Goal: Task Accomplishment & Management: Manage account settings

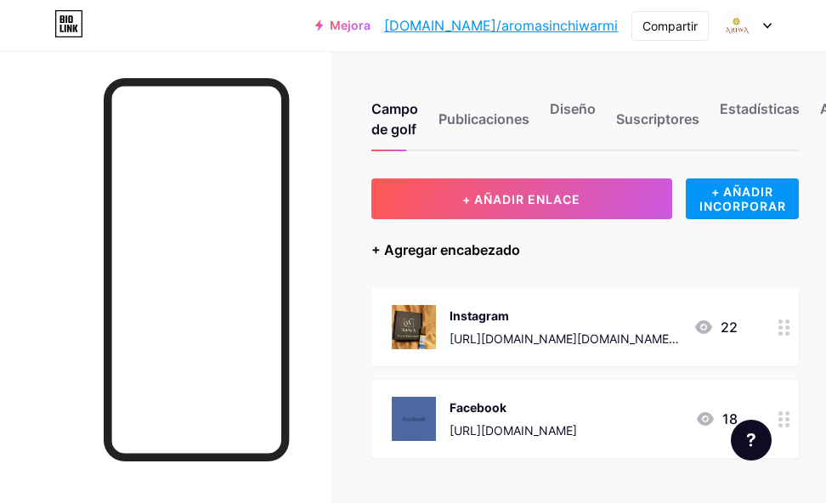
click at [458, 250] on font "+ Agregar encabezado" at bounding box center [445, 249] width 149 height 17
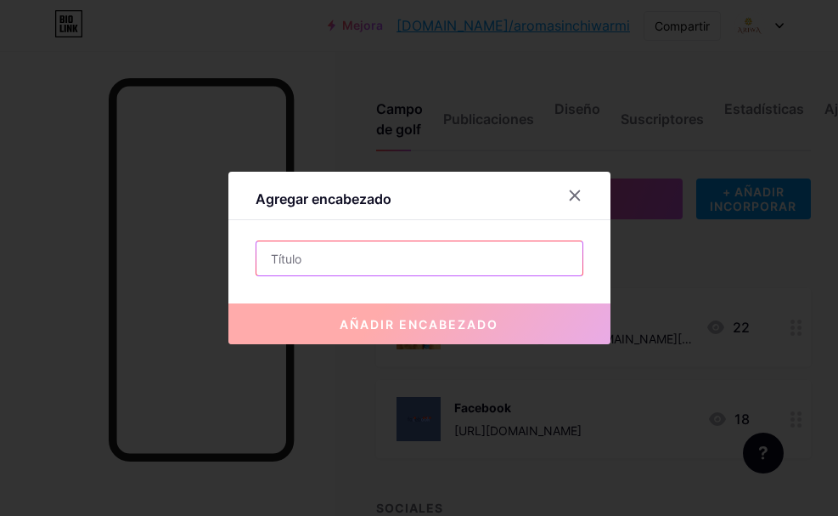
click at [454, 262] on input "text" at bounding box center [419, 258] width 326 height 34
paste input "Descubre tu Ritual [DEMOGRAPHIC_DATA] Personalizado"
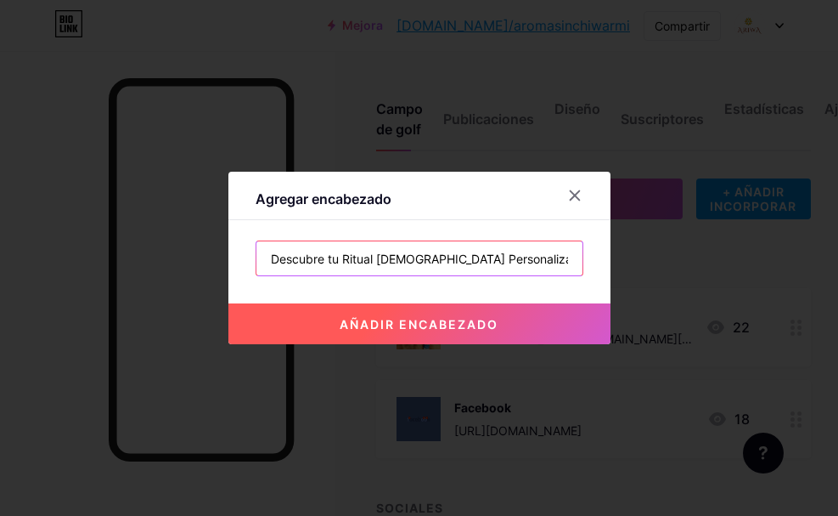
paste input "✨"
type input "Descubre tu Ritual [DEMOGRAPHIC_DATA] Personalizado ✨"
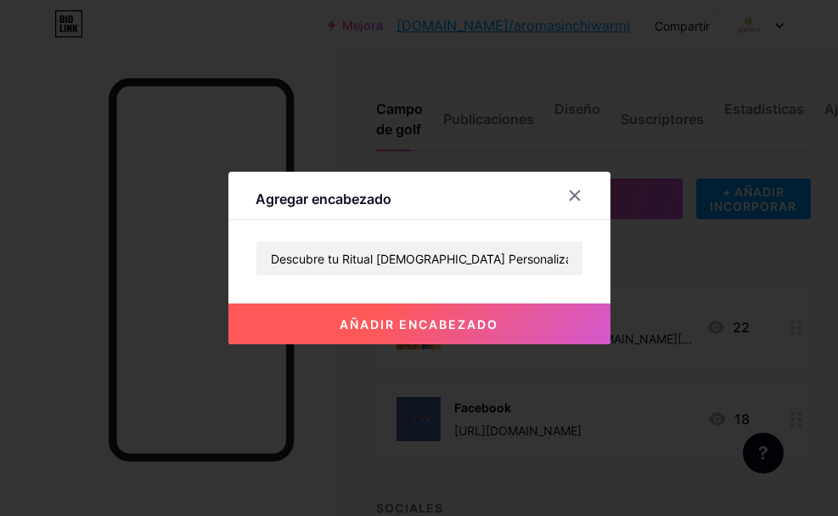
click at [485, 315] on button "añadir encabezado" at bounding box center [419, 323] width 382 height 41
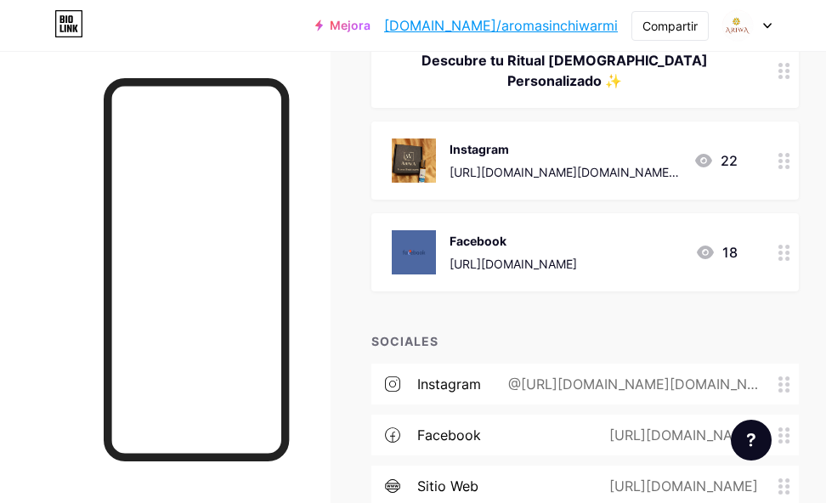
scroll to position [170, 0]
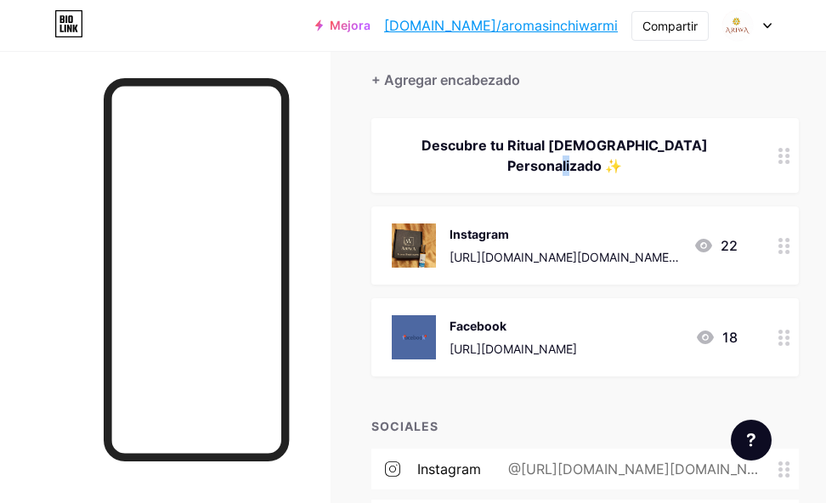
click at [737, 154] on div "Descubre tu Ritual [DEMOGRAPHIC_DATA] Personalizado ✨" at bounding box center [565, 155] width 346 height 41
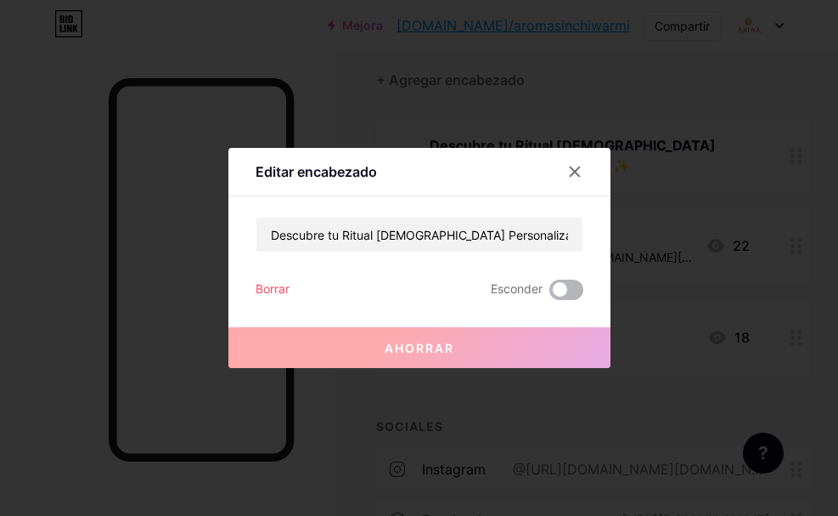
click at [573, 292] on span at bounding box center [567, 289] width 34 height 20
click at [550, 294] on input "checkbox" at bounding box center [550, 294] width 0 height 0
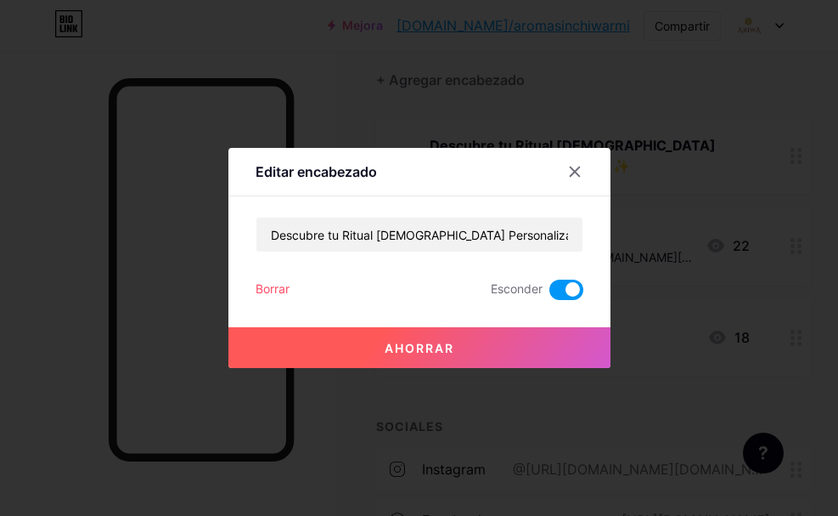
click at [489, 349] on button "Ahorrar" at bounding box center [419, 347] width 382 height 41
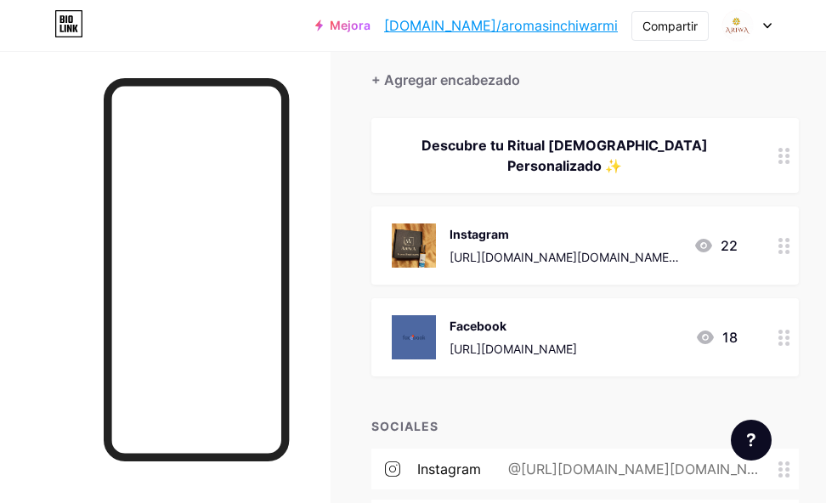
click at [782, 161] on circle at bounding box center [780, 162] width 4 height 4
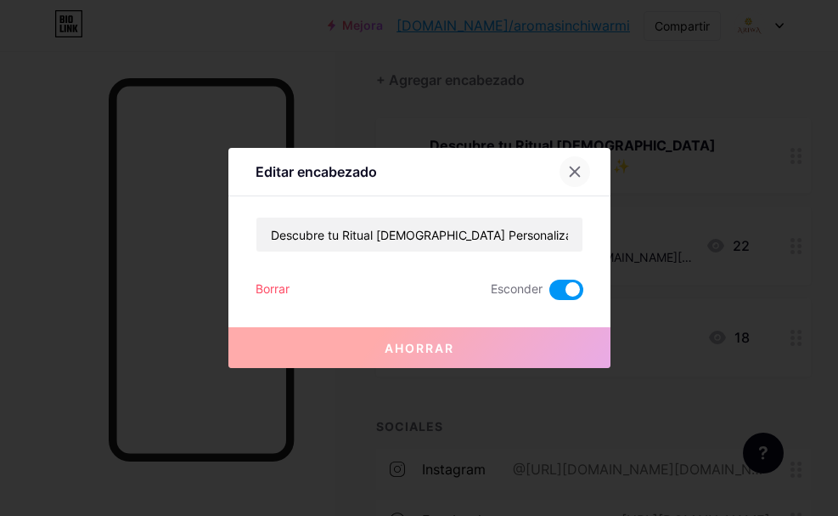
click at [578, 169] on icon at bounding box center [575, 172] width 14 height 14
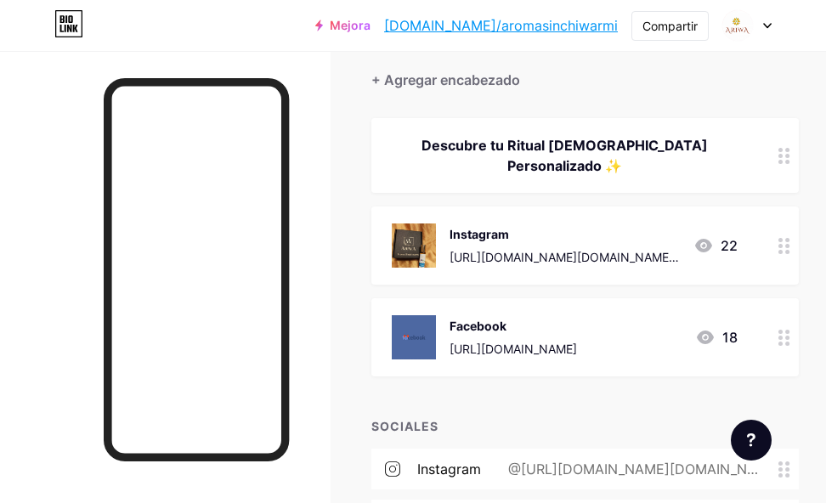
drag, startPoint x: 781, startPoint y: 140, endPoint x: 753, endPoint y: 154, distance: 31.1
click at [753, 154] on div "Descubre tu Ritual [DEMOGRAPHIC_DATA] Personalizado ✨" at bounding box center [584, 155] width 427 height 75
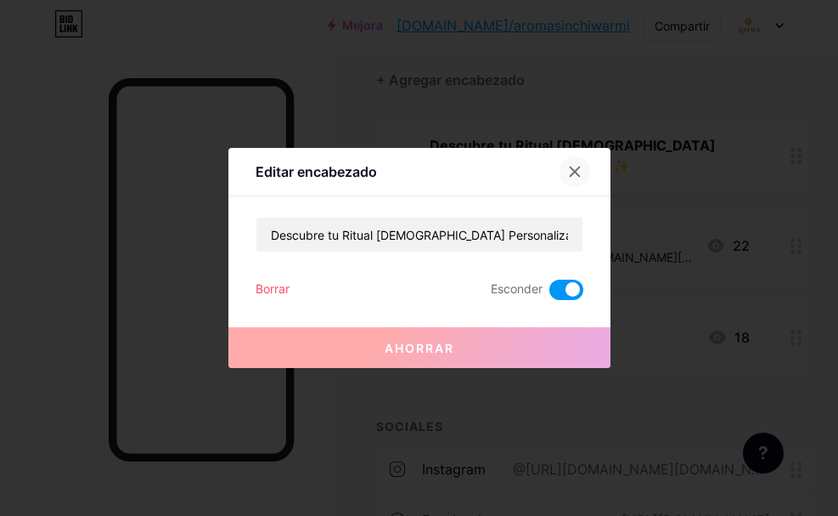
click at [576, 175] on icon at bounding box center [575, 172] width 14 height 14
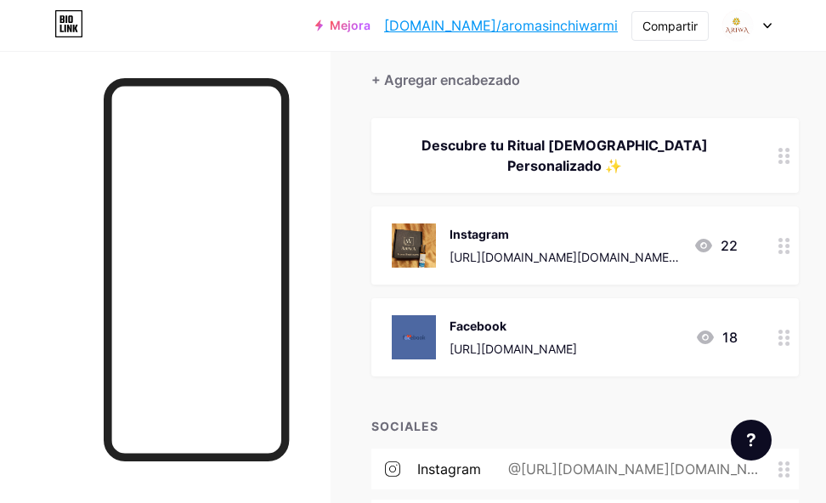
click at [789, 155] on circle at bounding box center [787, 156] width 4 height 4
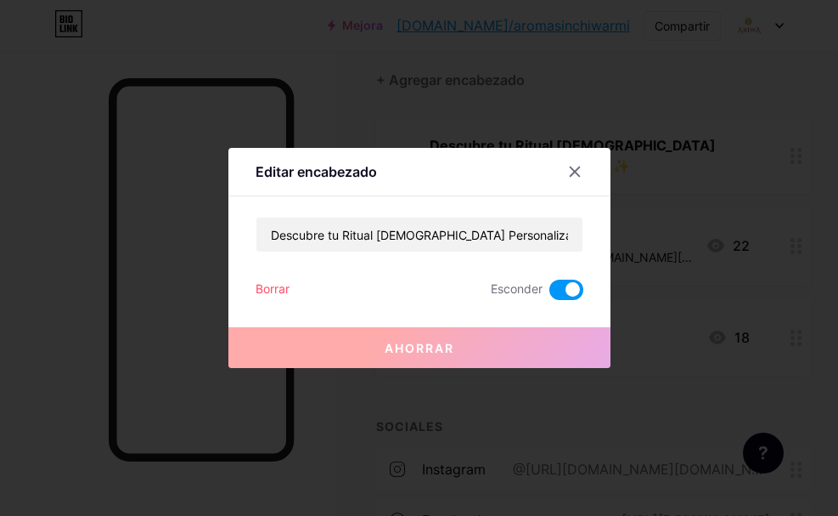
click at [581, 174] on icon at bounding box center [575, 172] width 14 height 14
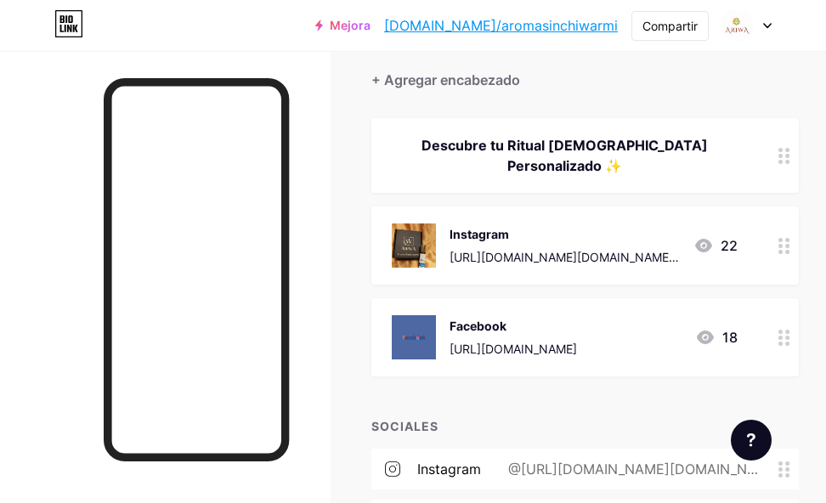
drag, startPoint x: 701, startPoint y: 150, endPoint x: 649, endPoint y: 176, distance: 57.7
click at [649, 176] on div "Descubre tu Ritual [DEMOGRAPHIC_DATA] Personalizado ✨" at bounding box center [584, 155] width 427 height 75
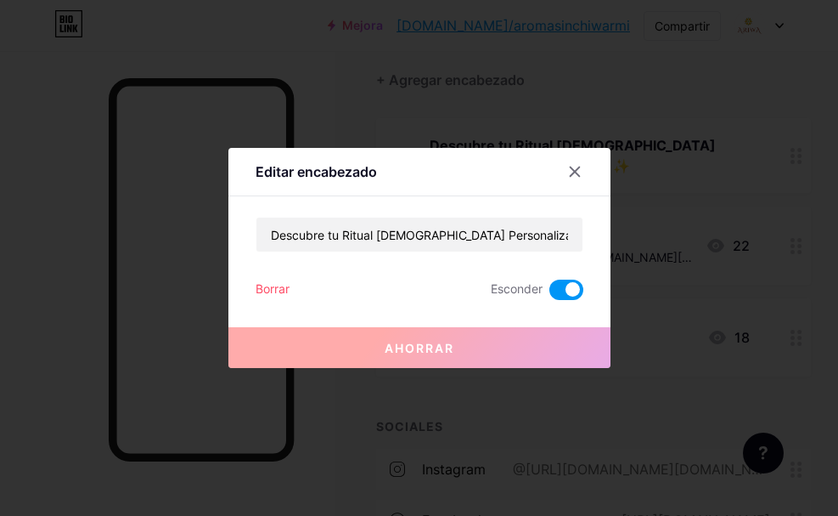
click at [703, 175] on div at bounding box center [419, 258] width 838 height 516
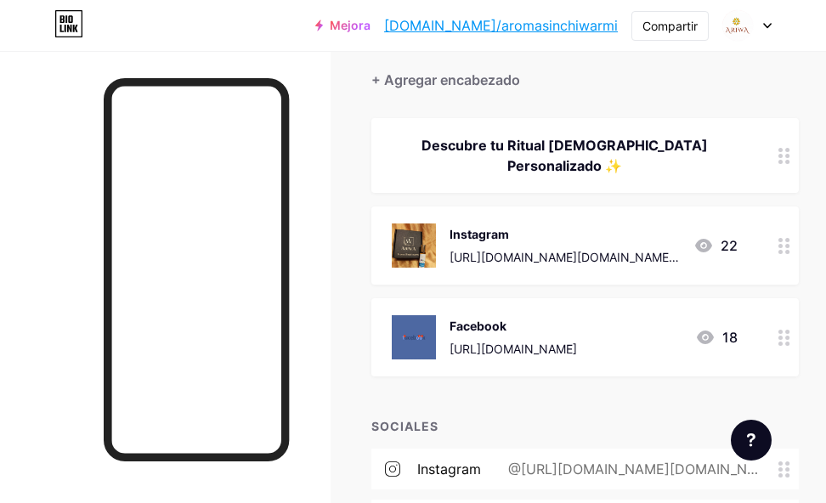
drag, startPoint x: 790, startPoint y: 158, endPoint x: 771, endPoint y: 161, distance: 18.9
click at [771, 161] on div "Descubre tu Ritual [DEMOGRAPHIC_DATA] Personalizado ✨" at bounding box center [584, 155] width 427 height 75
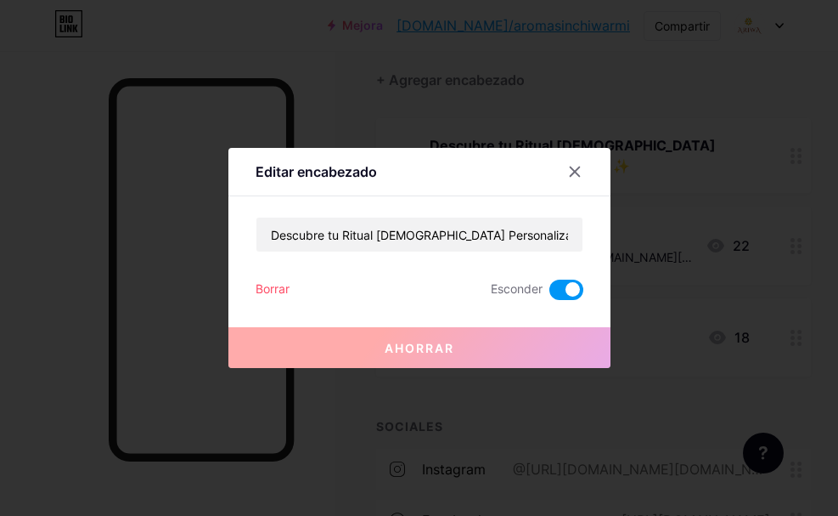
click at [276, 288] on font "Borrar" at bounding box center [273, 288] width 34 height 14
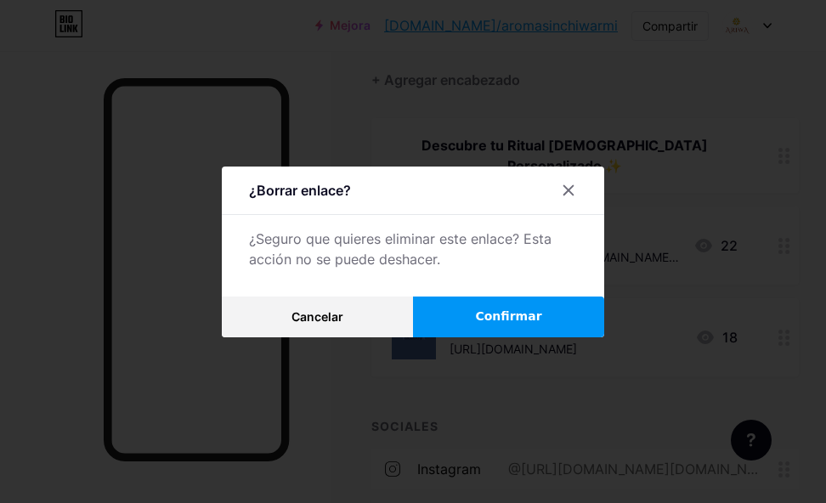
click at [490, 323] on font "Confirmar" at bounding box center [508, 316] width 66 height 14
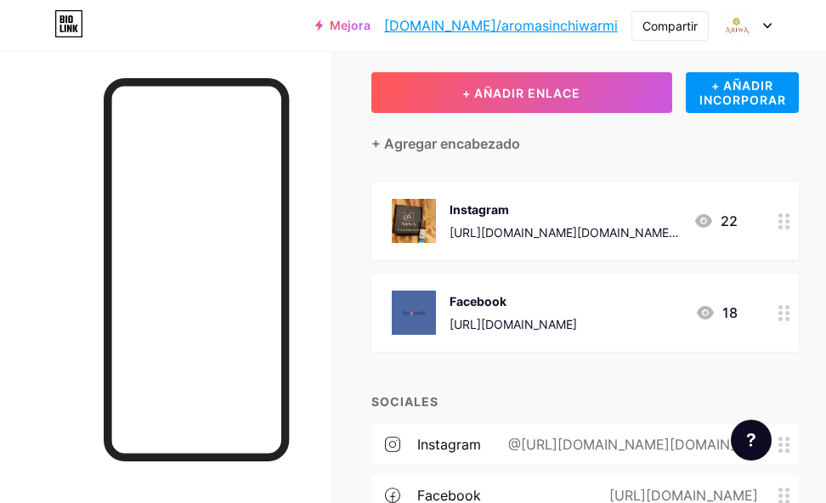
scroll to position [3, 0]
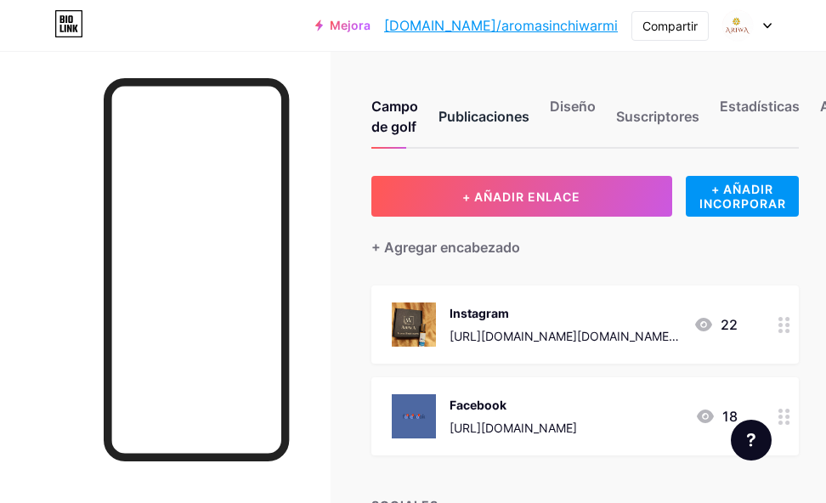
click at [505, 122] on font "Publicaciones" at bounding box center [483, 116] width 91 height 17
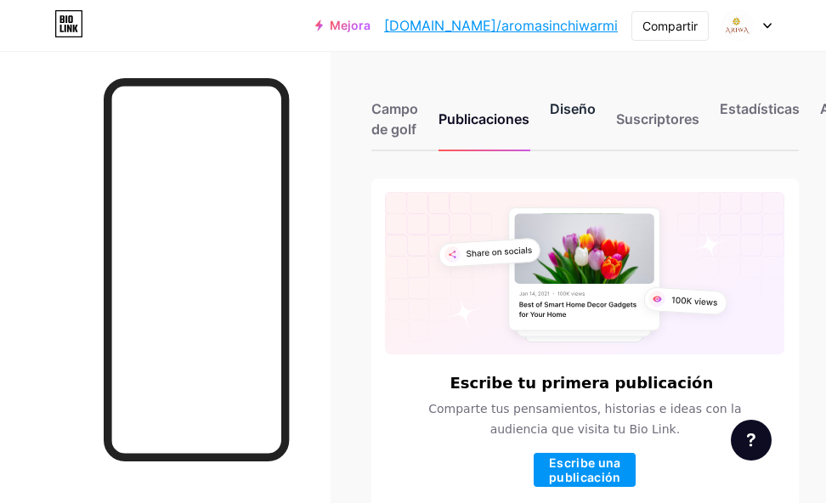
click at [593, 103] on font "Diseño" at bounding box center [573, 108] width 46 height 17
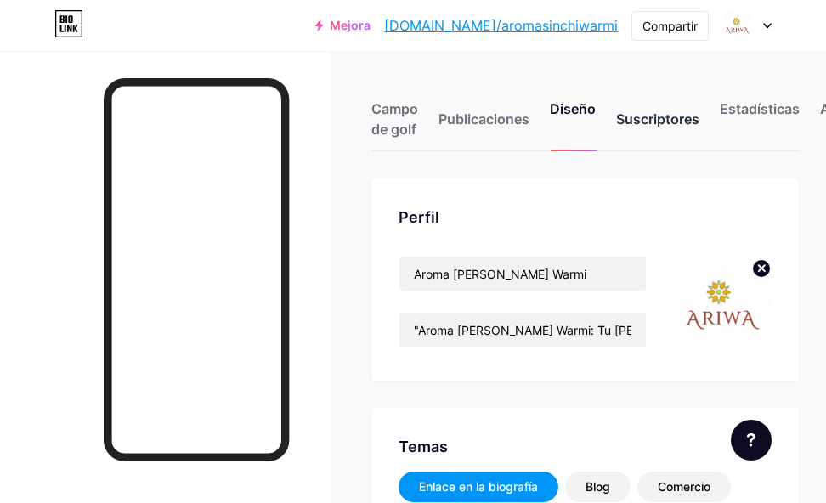
click at [674, 119] on font "Suscriptores" at bounding box center [657, 118] width 83 height 17
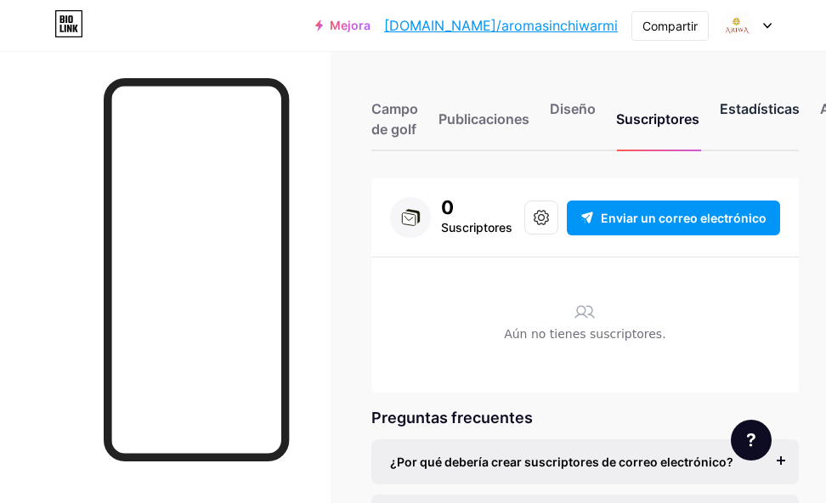
click at [779, 104] on font "Estadísticas" at bounding box center [759, 108] width 80 height 17
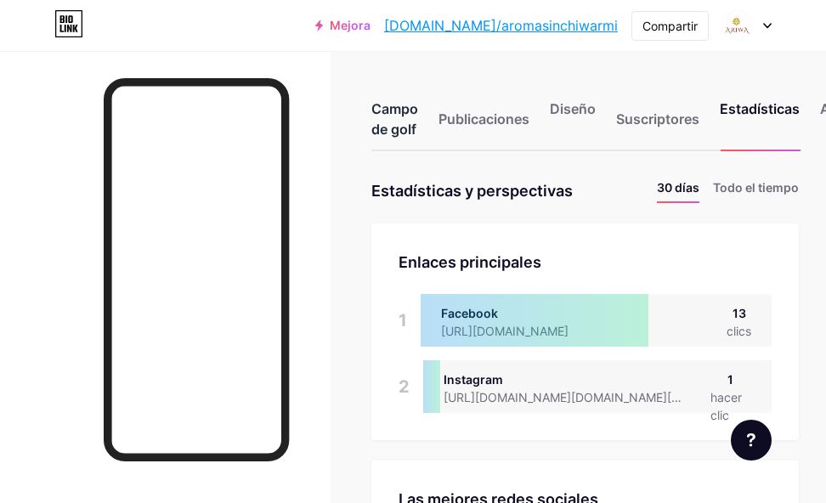
click at [405, 129] on font "Campo de golf" at bounding box center [394, 118] width 47 height 37
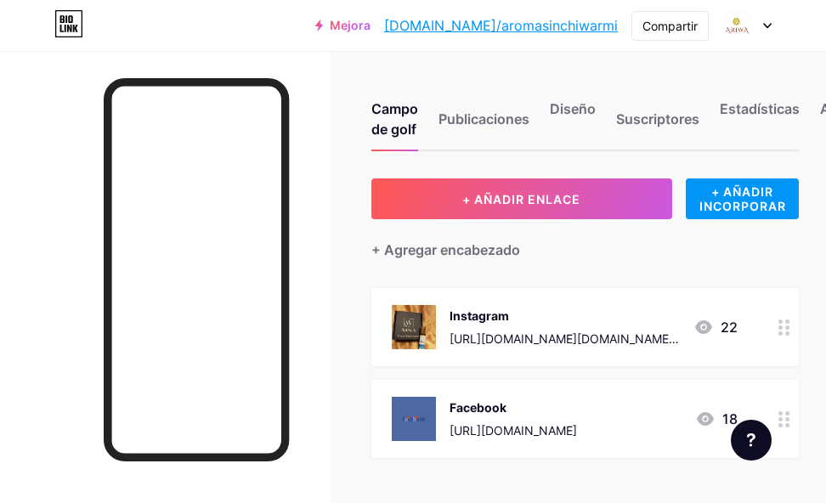
click at [764, 29] on div at bounding box center [746, 25] width 49 height 31
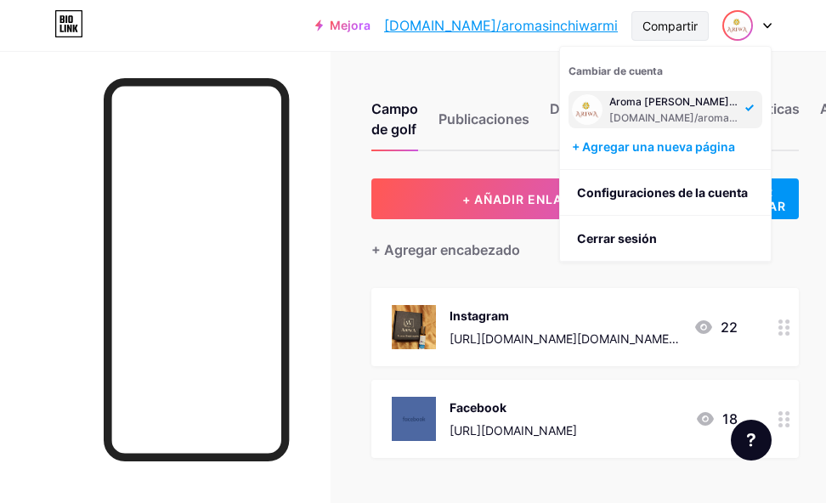
click at [676, 25] on font "Compartir" at bounding box center [669, 26] width 55 height 14
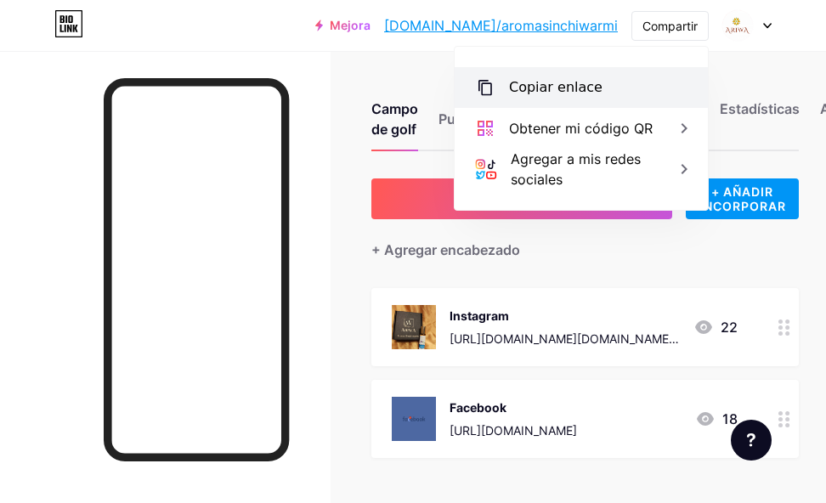
click at [594, 93] on div "Copiar enlace" at bounding box center [580, 87] width 253 height 41
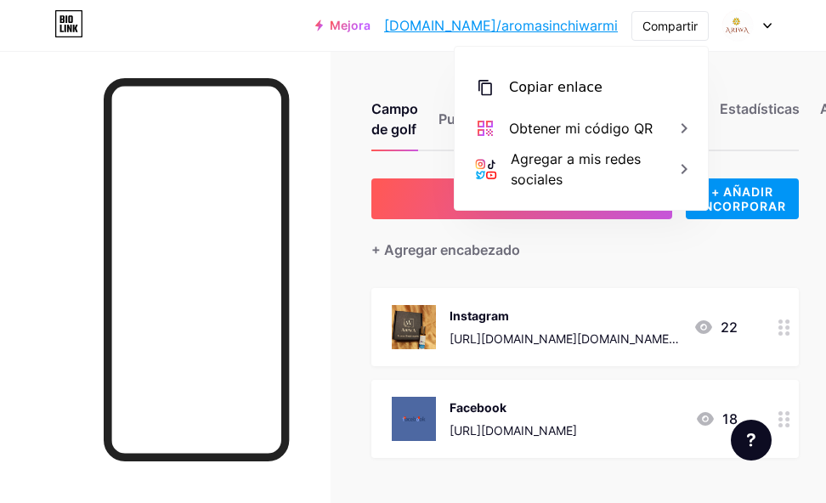
click at [647, 278] on div "+ AÑADIR ENLACE + AÑADIR INCORPORAR + Agregar encabezado Instagram [URL][DOMAIN…" at bounding box center [584, 501] width 427 height 647
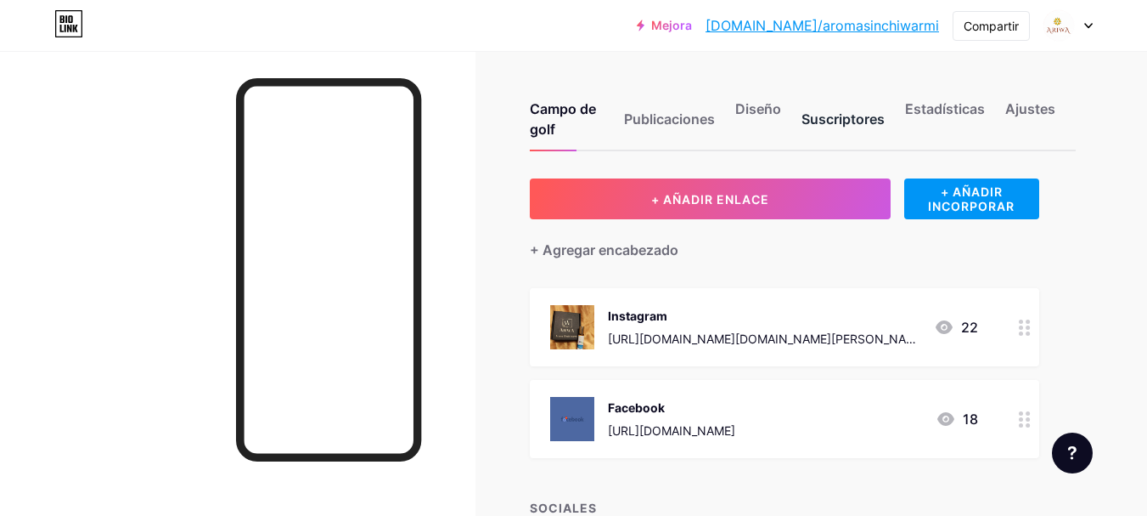
click at [837, 103] on div "Suscriptores" at bounding box center [843, 124] width 83 height 51
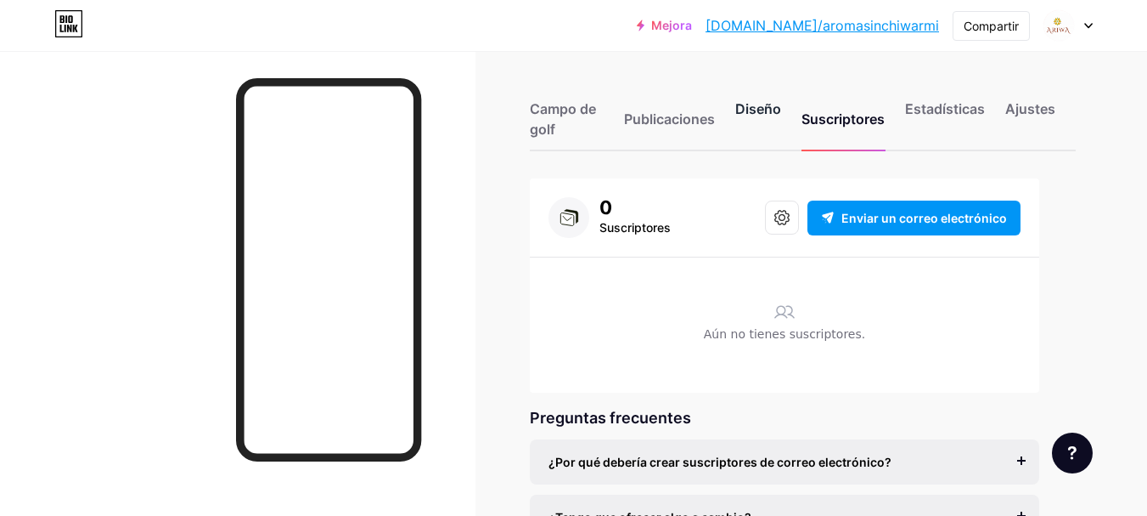
click at [756, 110] on font "Diseño" at bounding box center [759, 108] width 46 height 17
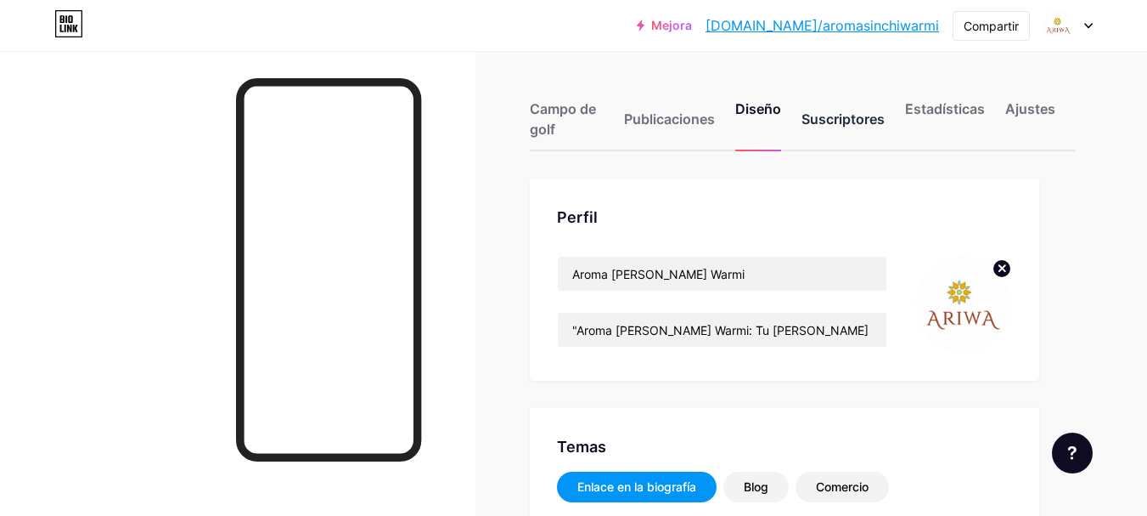
click at [826, 108] on div "Suscriptores" at bounding box center [843, 124] width 83 height 51
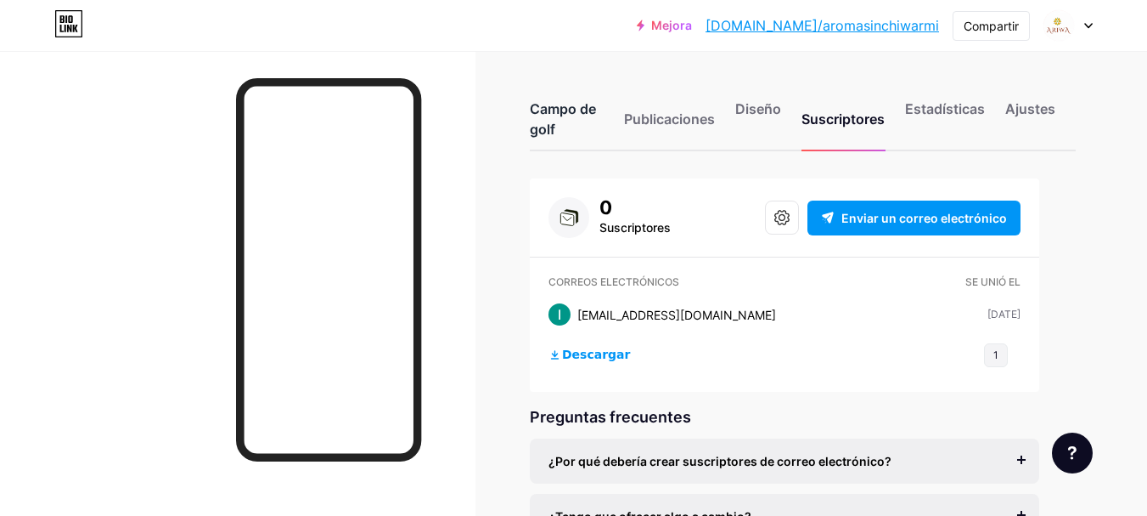
click at [567, 115] on font "Campo de golf" at bounding box center [563, 118] width 66 height 37
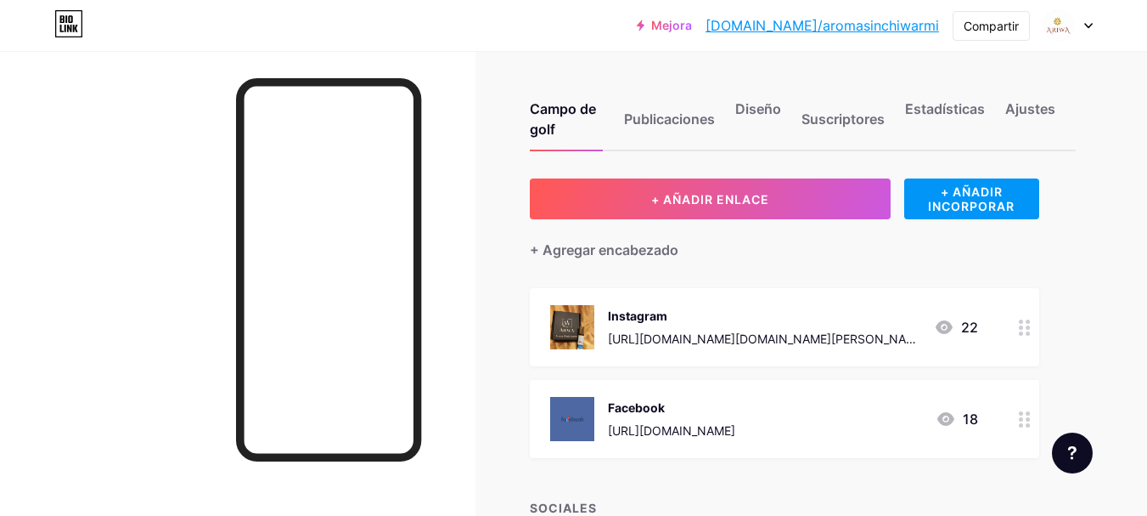
click at [837, 24] on div "Mejora [DOMAIN_NAME]/aromas... [DOMAIN_NAME]/aromasinchiwarmi Compartir Cambiar…" at bounding box center [573, 25] width 1147 height 31
click at [837, 25] on icon at bounding box center [1089, 26] width 8 height 6
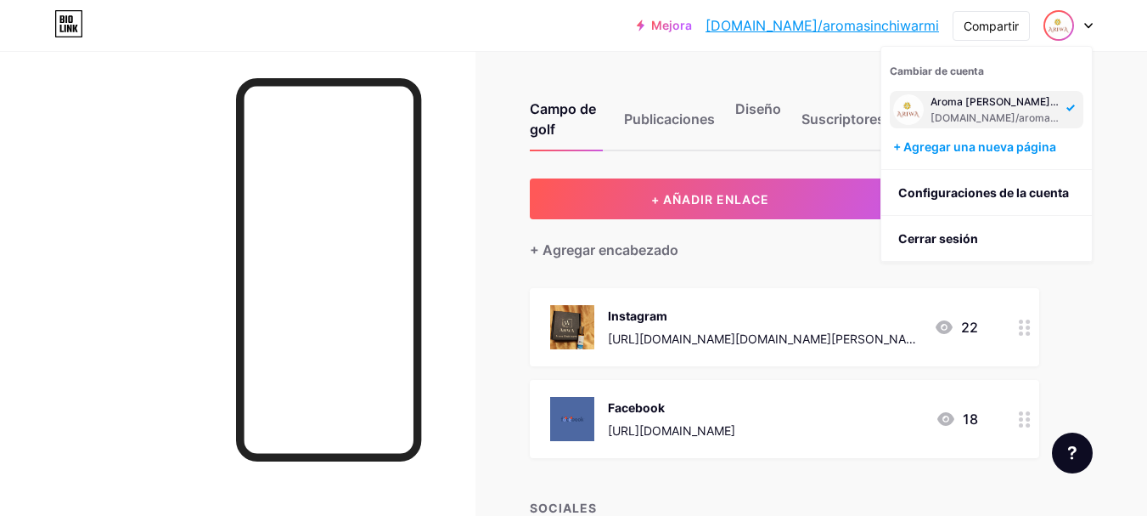
click at [837, 308] on div "+ AÑADIR ENLACE + AÑADIR INCORPORAR + Agregar encabezado Instagram [URL][DOMAIN…" at bounding box center [803, 501] width 546 height 647
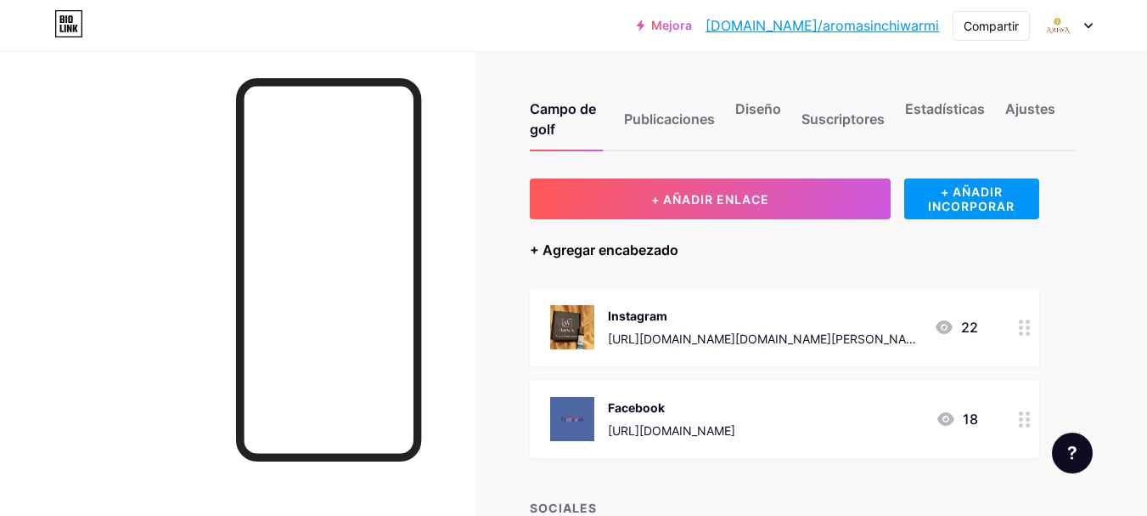
click at [674, 250] on font "+ Agregar encabezado" at bounding box center [604, 249] width 149 height 17
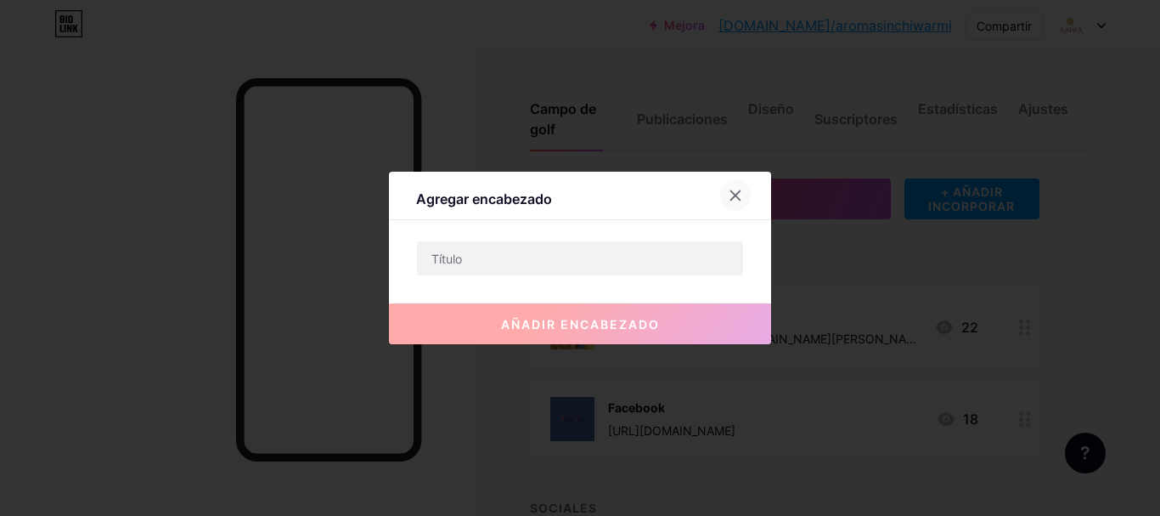
click at [738, 194] on icon at bounding box center [735, 195] width 9 height 9
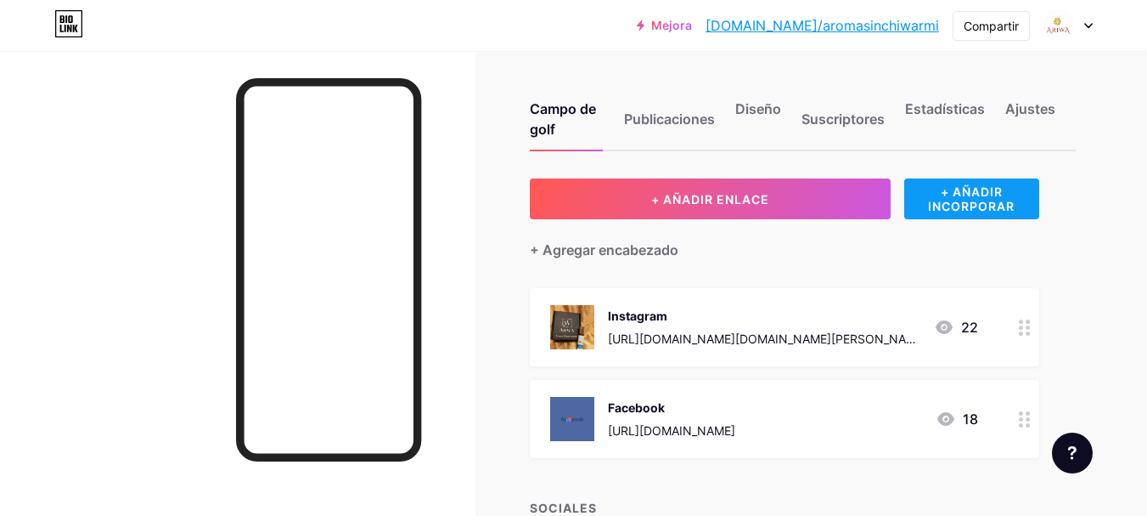
click at [837, 202] on font "+ AÑADIR INCORPORAR" at bounding box center [971, 198] width 87 height 29
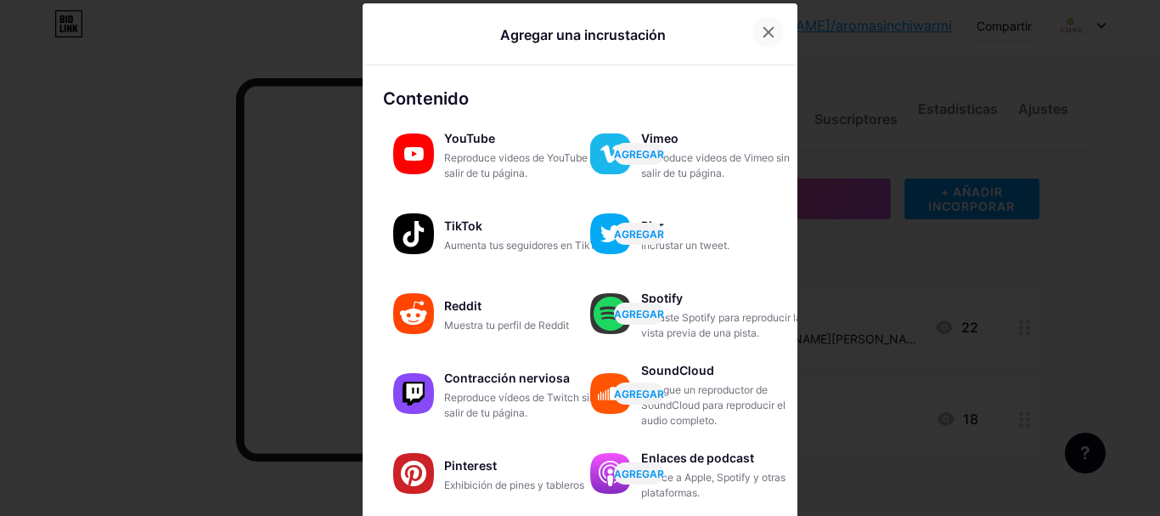
click at [762, 29] on icon at bounding box center [769, 32] width 14 height 14
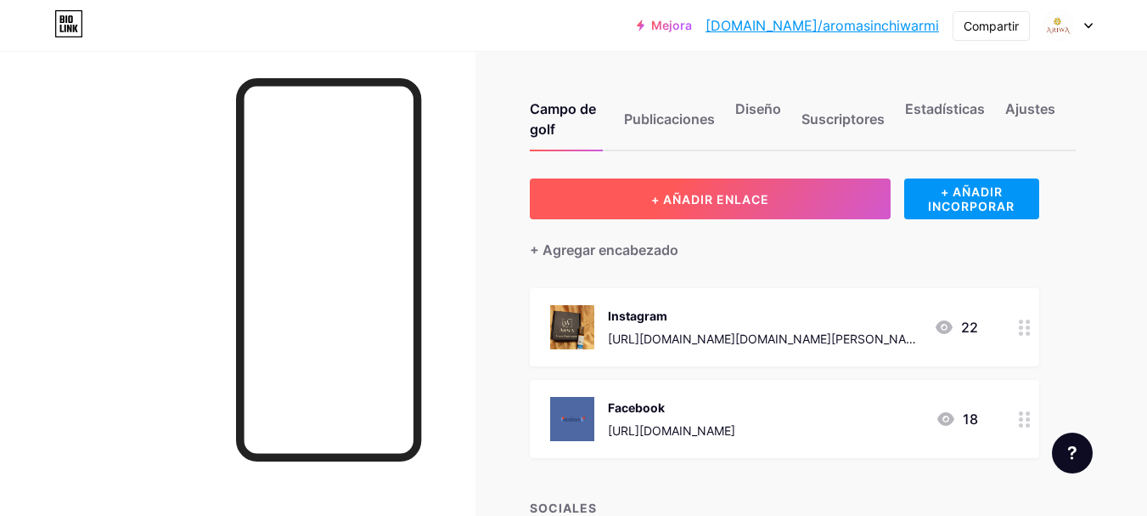
click at [817, 206] on button "+ AÑADIR ENLACE" at bounding box center [710, 198] width 361 height 41
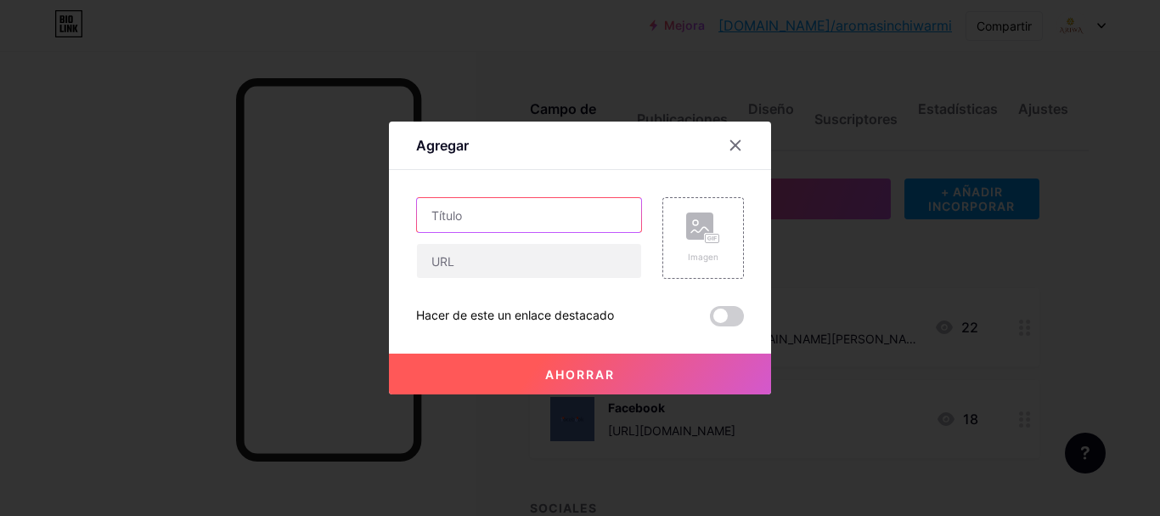
click at [559, 210] on input "text" at bounding box center [529, 215] width 224 height 34
paste input "✨ Descubre tu Ritual [DEMOGRAPHIC_DATA] Personalizado"
drag, startPoint x: 488, startPoint y: 217, endPoint x: 521, endPoint y: 216, distance: 33.1
click at [490, 217] on input "✨ Descubre tu Ritual [DEMOGRAPHIC_DATA] Personalizado" at bounding box center [529, 215] width 224 height 34
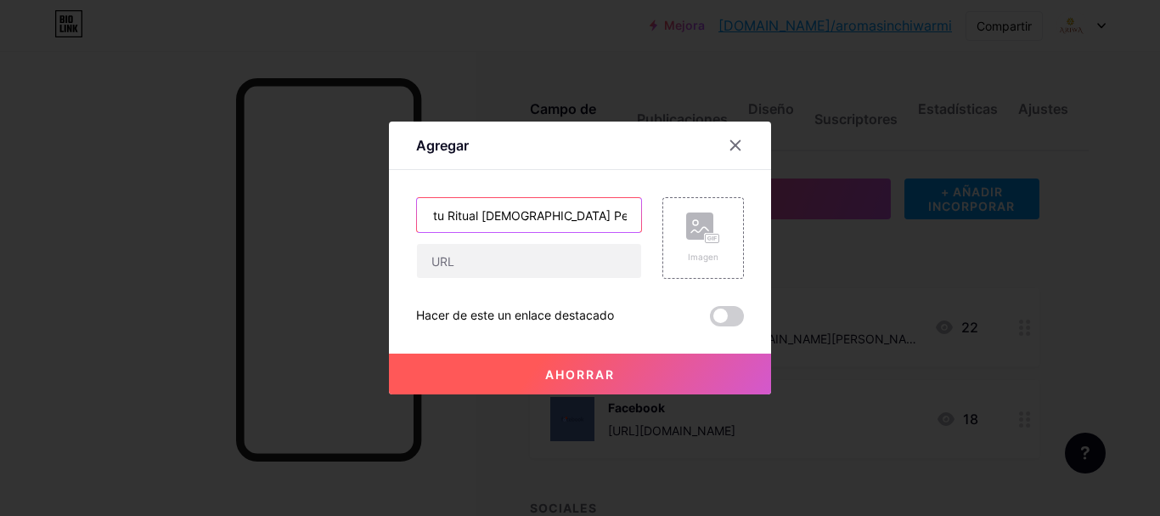
drag, startPoint x: 485, startPoint y: 217, endPoint x: 842, endPoint y: 262, distance: 359.5
click at [490, 217] on input "✨ Descubre tu Ritual [DEMOGRAPHIC_DATA] Personalizado" at bounding box center [529, 215] width 224 height 34
drag, startPoint x: 627, startPoint y: 215, endPoint x: 653, endPoint y: 217, distance: 26.4
click at [626, 215] on input "✨ Descubre tu Ritual Personalizado" at bounding box center [529, 215] width 224 height 34
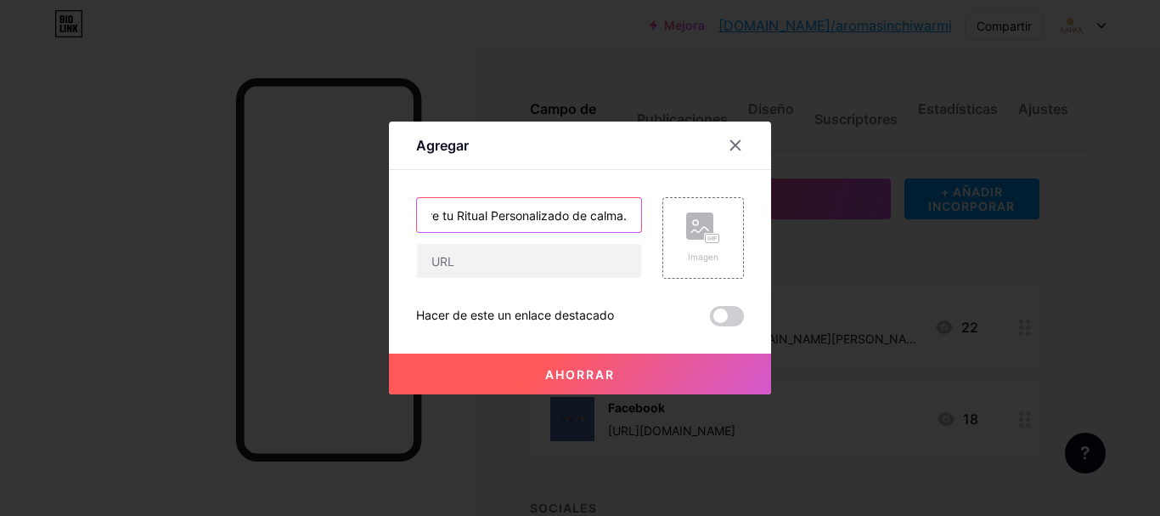
scroll to position [0, 66]
type input "✨ Descubre tu Ritual Personalizado de calma."
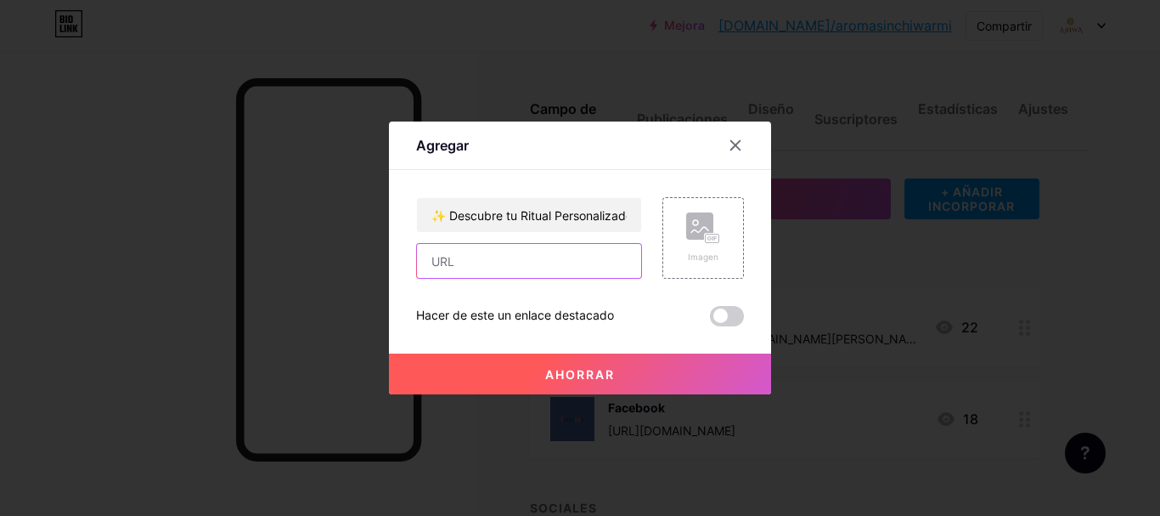
click at [539, 262] on input "text" at bounding box center [529, 261] width 224 height 34
paste input "[URL][DOMAIN_NAME]"
type input "[URL][DOMAIN_NAME]"
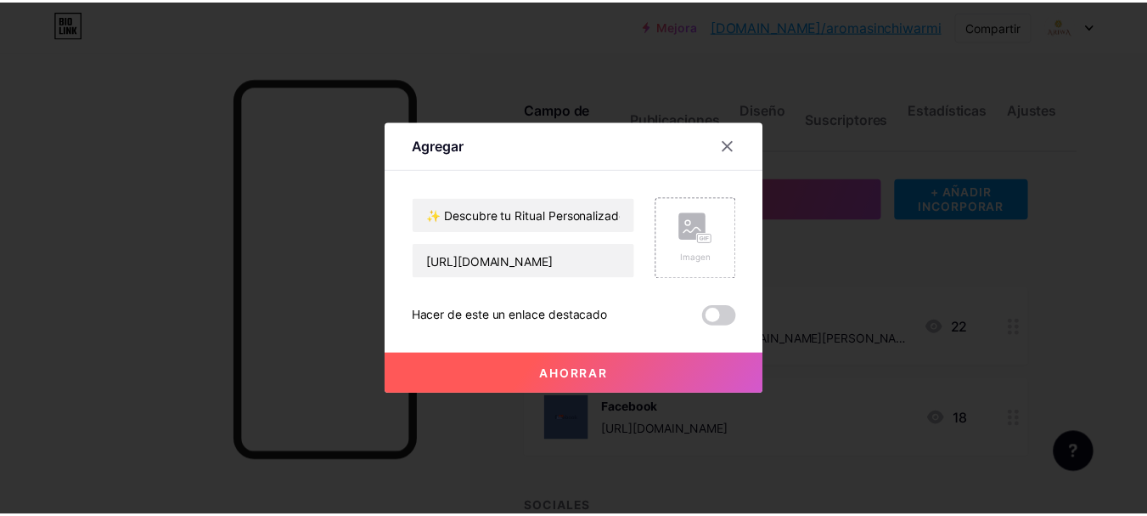
scroll to position [0, 0]
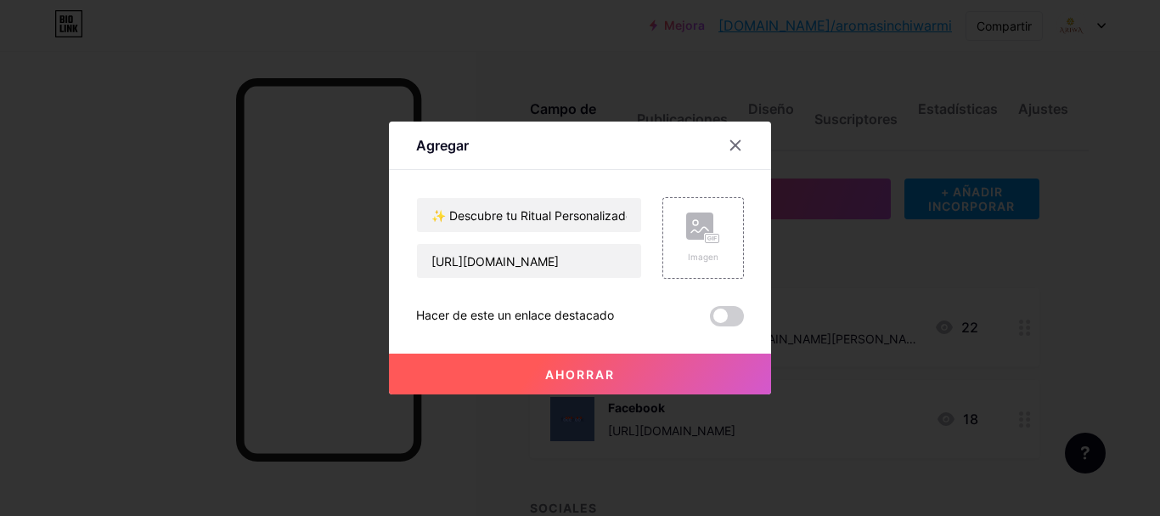
click at [733, 317] on span at bounding box center [727, 316] width 34 height 20
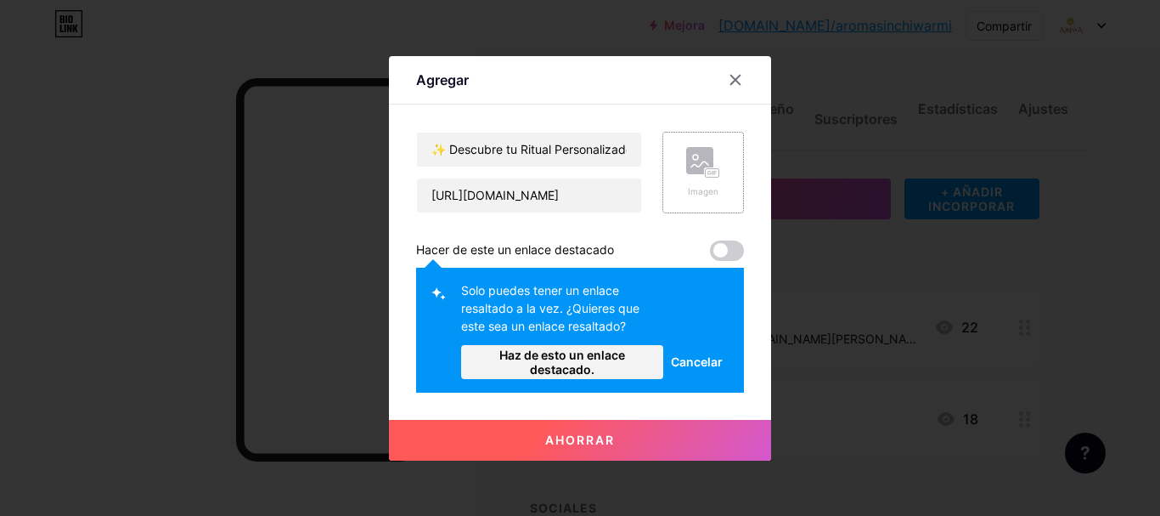
click at [703, 172] on rect at bounding box center [699, 160] width 27 height 27
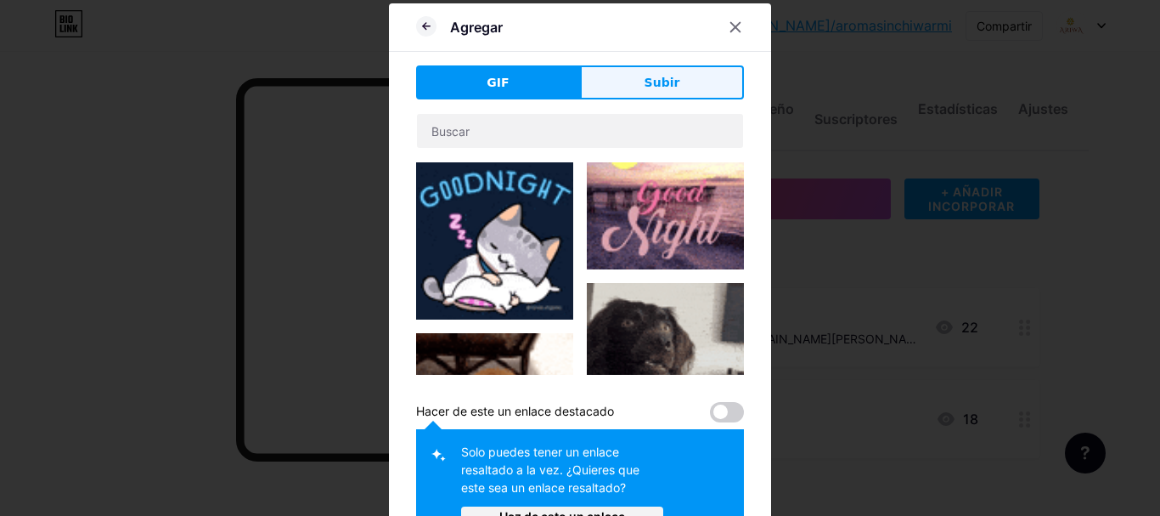
click at [654, 73] on button "Subir" at bounding box center [662, 82] width 164 height 34
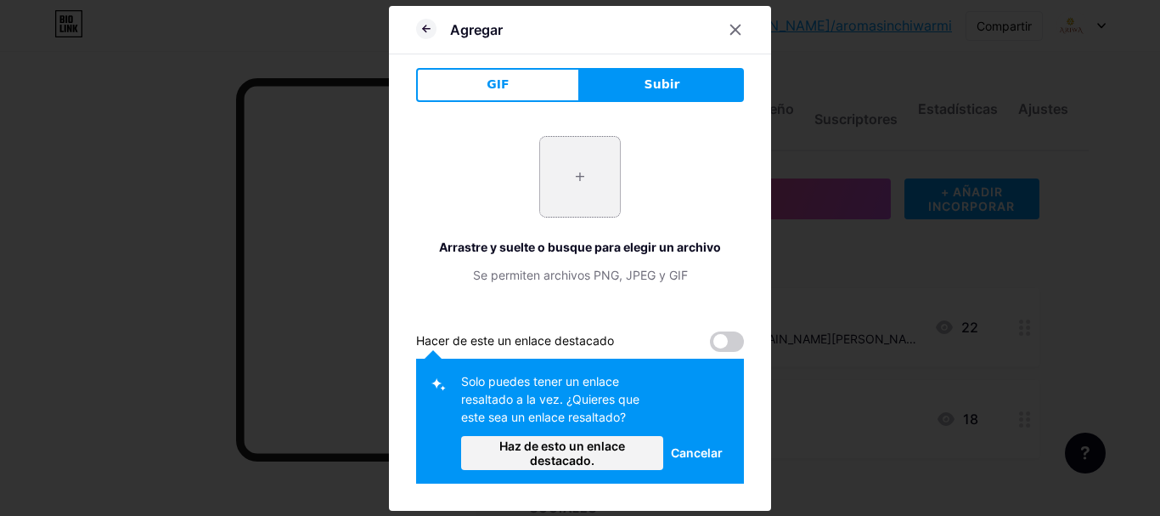
click at [564, 172] on input "file" at bounding box center [580, 177] width 80 height 80
type input "C:\fakepath\Logotipo Ariwa.jpg"
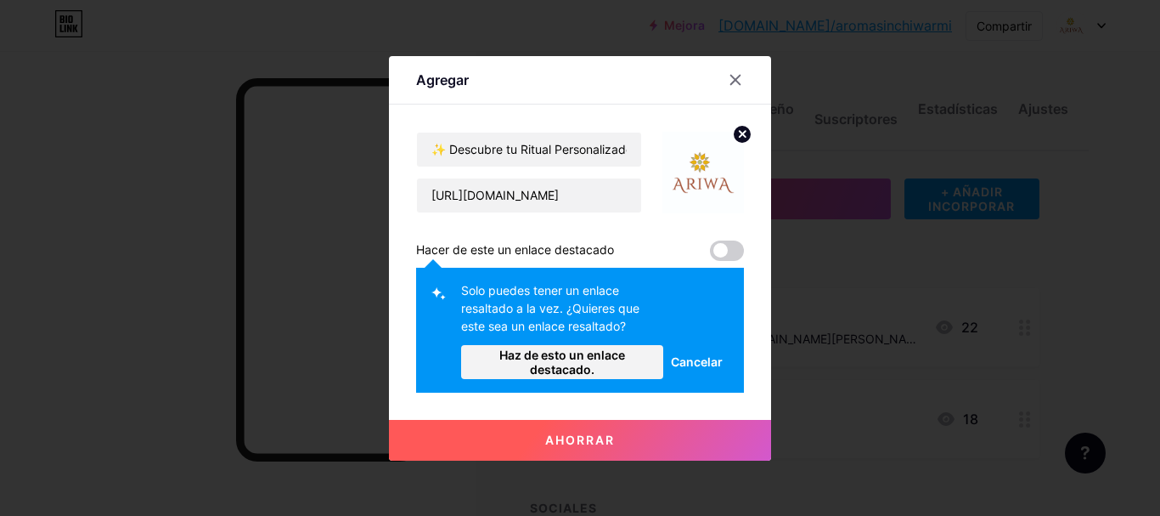
click at [636, 439] on button "Ahorrar" at bounding box center [580, 440] width 382 height 41
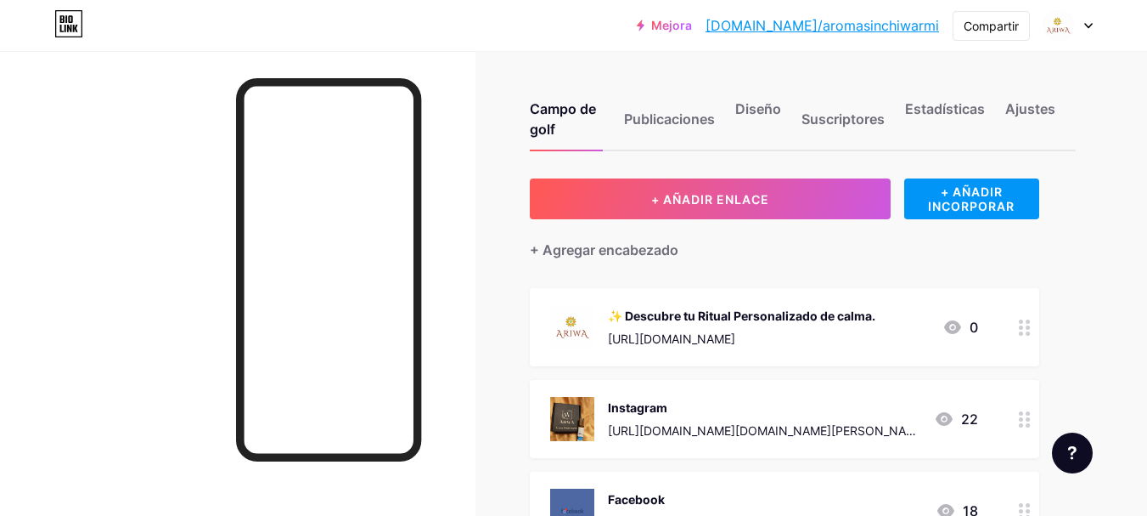
click at [791, 315] on font "✨ Descubre tu Ritual Personalizado de calma." at bounding box center [742, 315] width 268 height 14
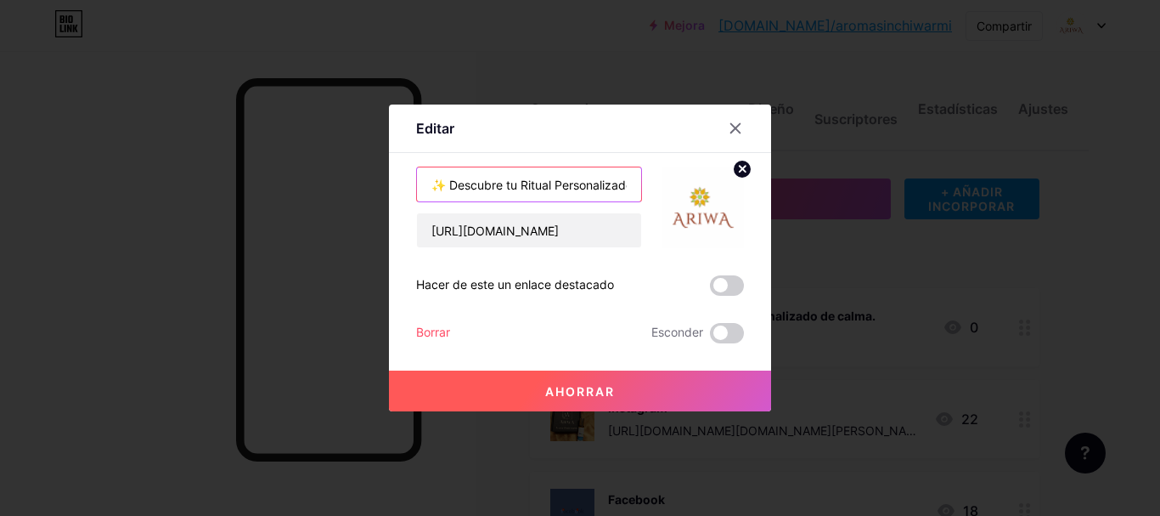
click at [479, 179] on input "✨ Descubre tu Ritual Personalizado de calma." at bounding box center [529, 184] width 224 height 34
click at [433, 185] on input "✨ Descubre tu Ritual Personalizado de calma." at bounding box center [529, 184] width 224 height 34
click at [699, 398] on button "Ahorrar" at bounding box center [580, 390] width 382 height 41
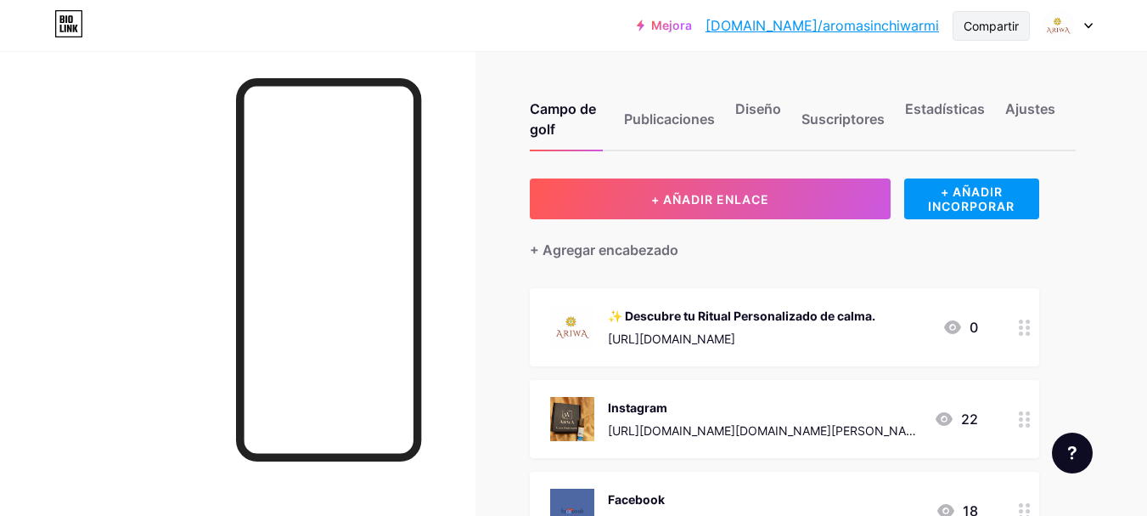
click at [837, 25] on font "Compartir" at bounding box center [991, 26] width 55 height 14
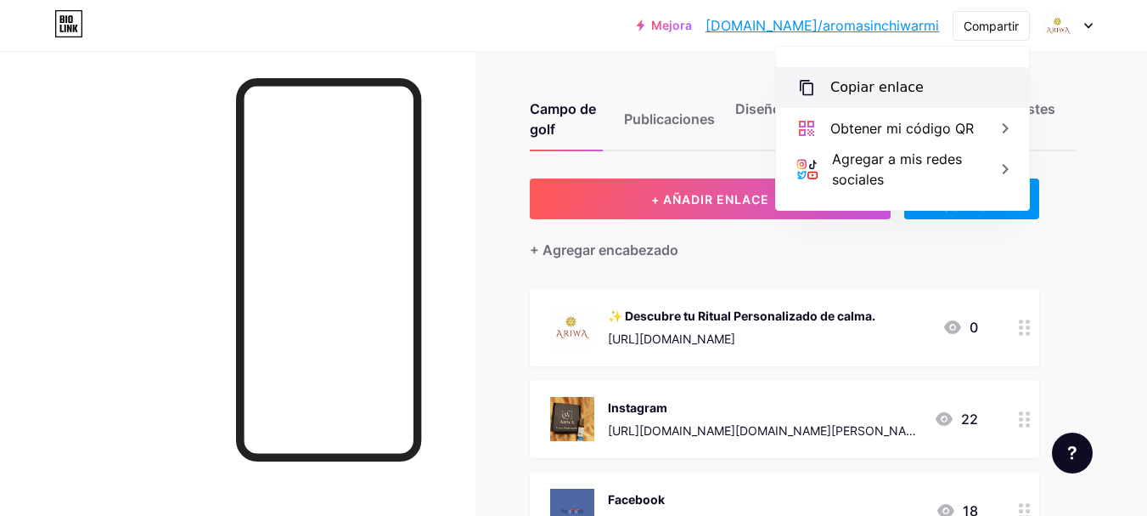
click at [837, 96] on div "Copiar enlace" at bounding box center [877, 87] width 93 height 20
click at [837, 93] on font "Copiar enlace" at bounding box center [877, 87] width 93 height 16
click at [837, 88] on div "Copiar enlace" at bounding box center [902, 87] width 253 height 41
